Goal: Navigation & Orientation: Go to known website

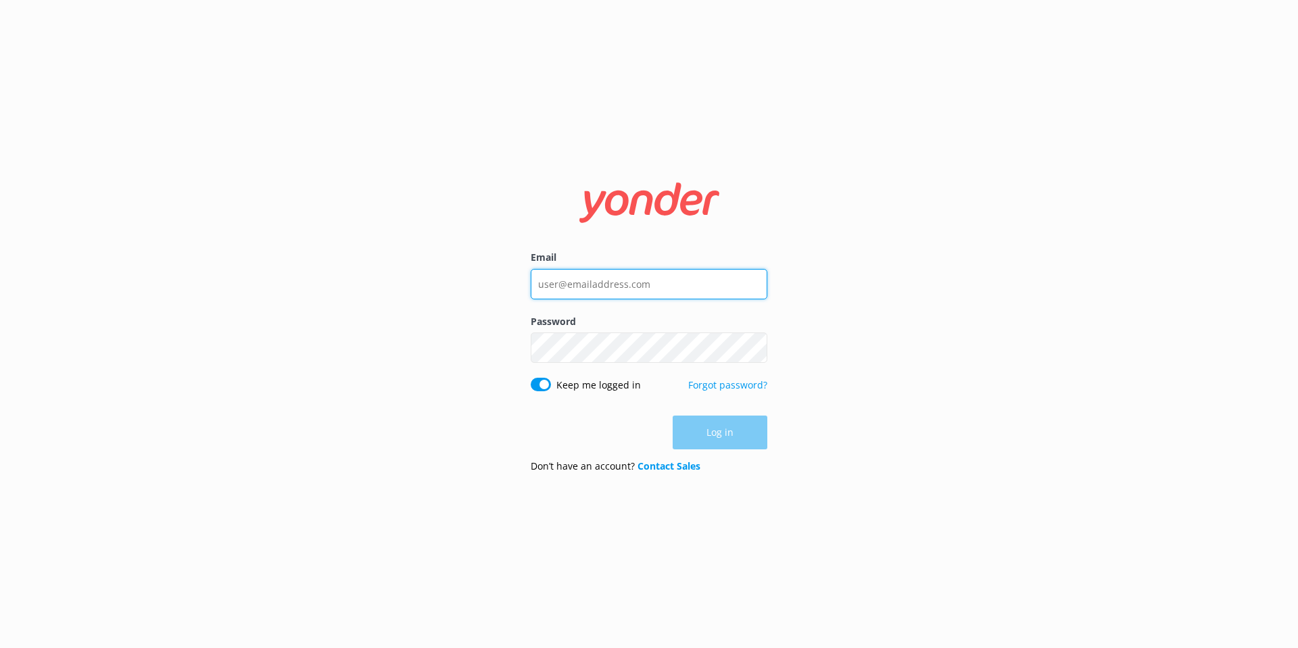
type input "[EMAIL_ADDRESS][DOMAIN_NAME]"
click at [734, 442] on div "Log in" at bounding box center [649, 433] width 237 height 34
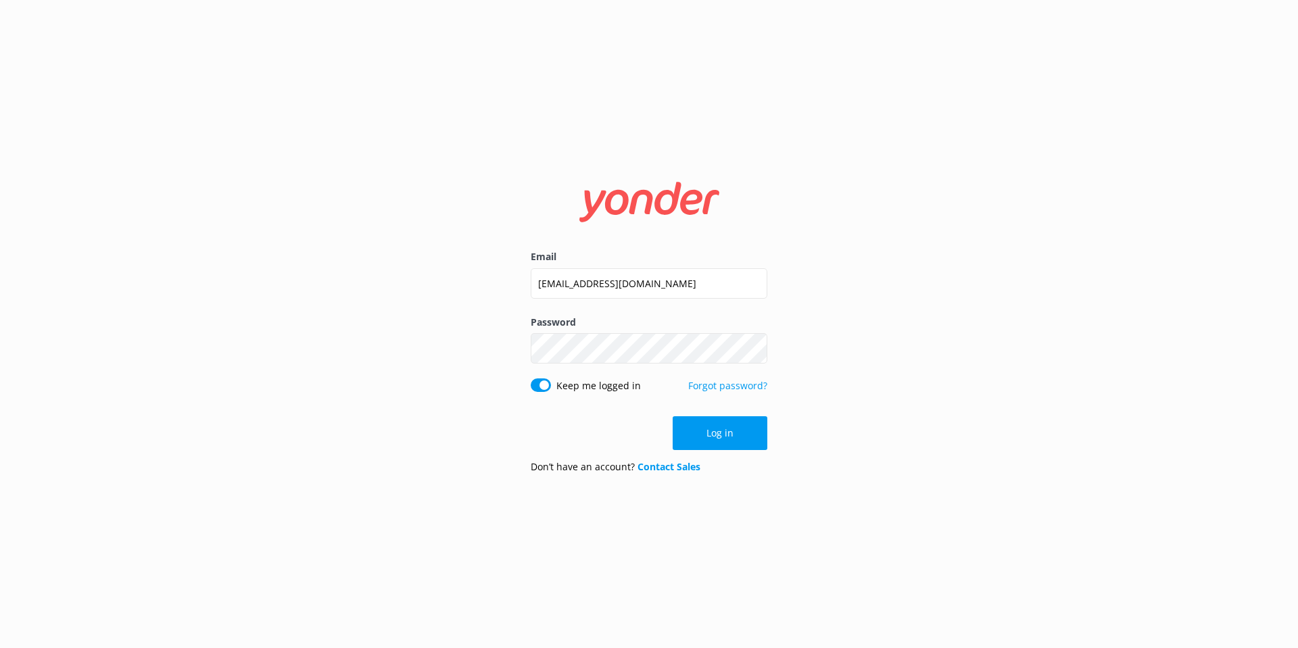
click at [734, 442] on button "Log in" at bounding box center [720, 433] width 95 height 34
